Goal: Information Seeking & Learning: Understand process/instructions

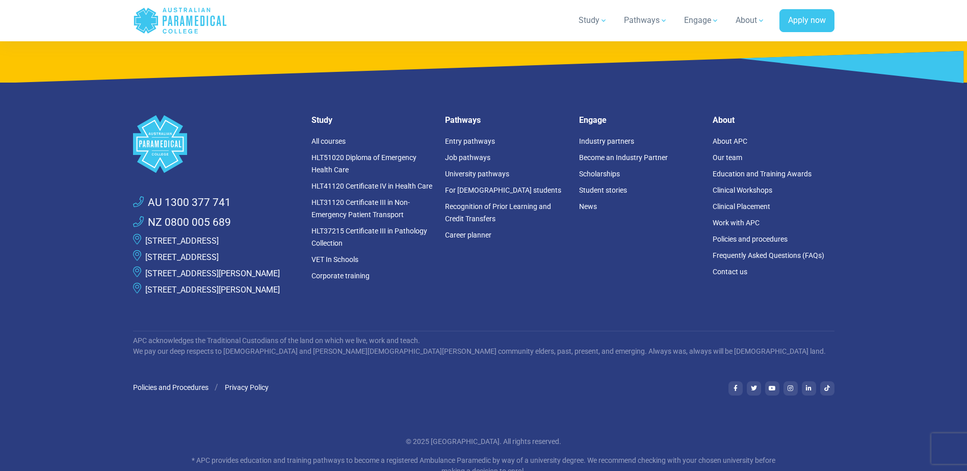
scroll to position [2754, 0]
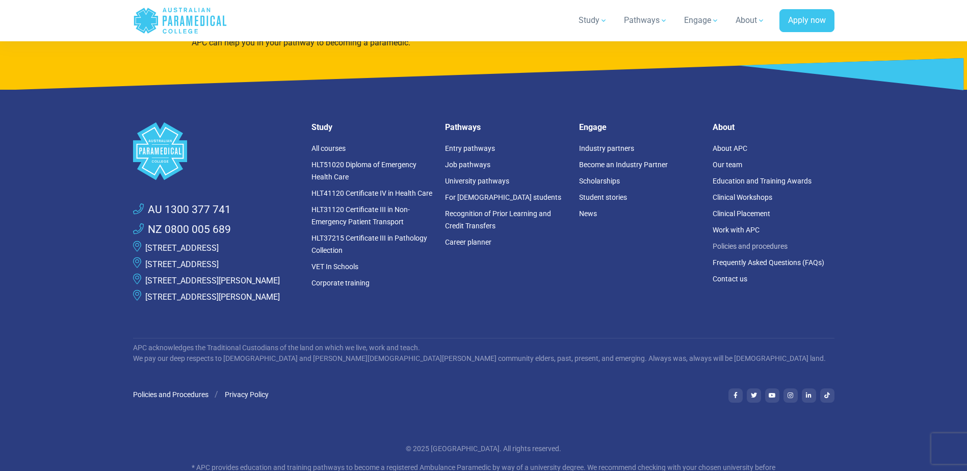
click at [734, 244] on link "Policies and procedures" at bounding box center [750, 246] width 75 height 8
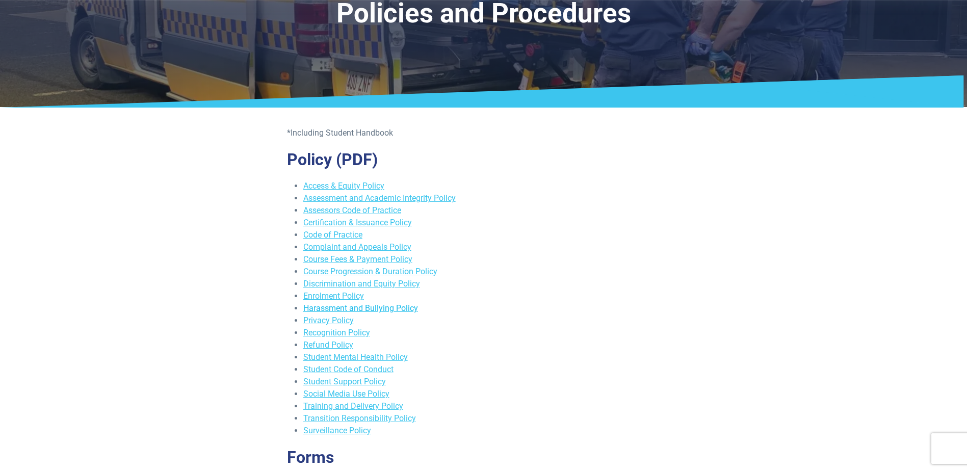
scroll to position [102, 0]
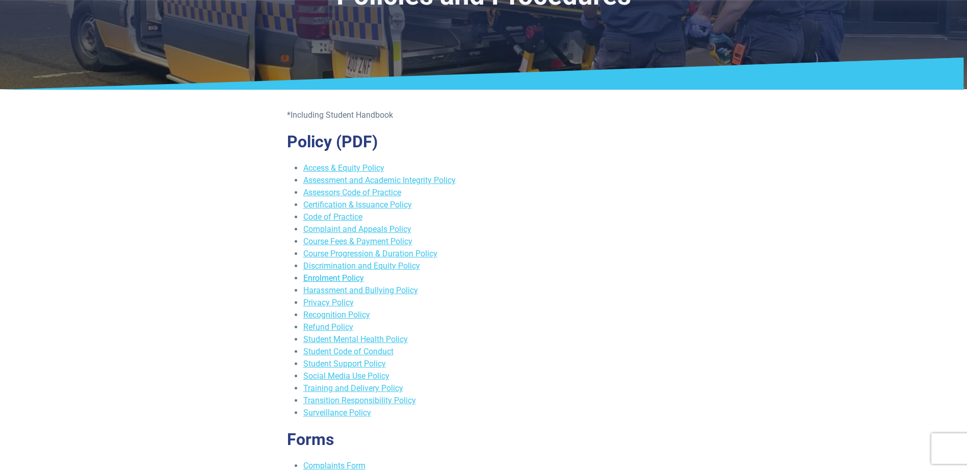
click at [345, 277] on link "Enrolment Policy" at bounding box center [333, 278] width 61 height 10
click at [376, 239] on link "Course Fees & Payment Policy" at bounding box center [357, 242] width 109 height 10
click at [347, 253] on link "Course Progression & Duration Policy" at bounding box center [370, 254] width 134 height 10
click at [329, 326] on link "Refund Policy" at bounding box center [328, 327] width 50 height 10
